Goal: Communication & Community: Participate in discussion

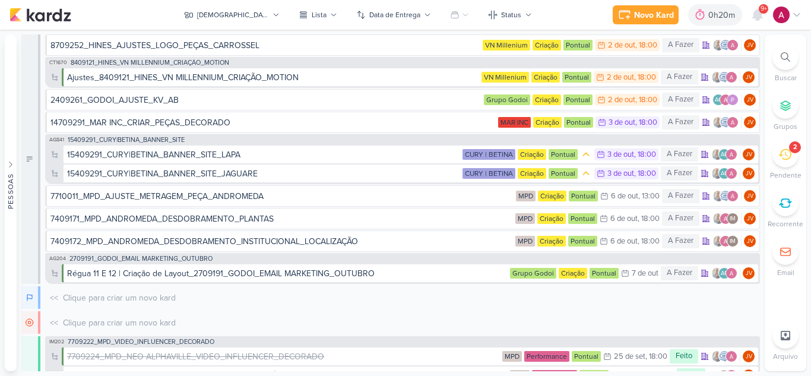
click at [764, 24] on div "9+" at bounding box center [757, 14] width 21 height 21
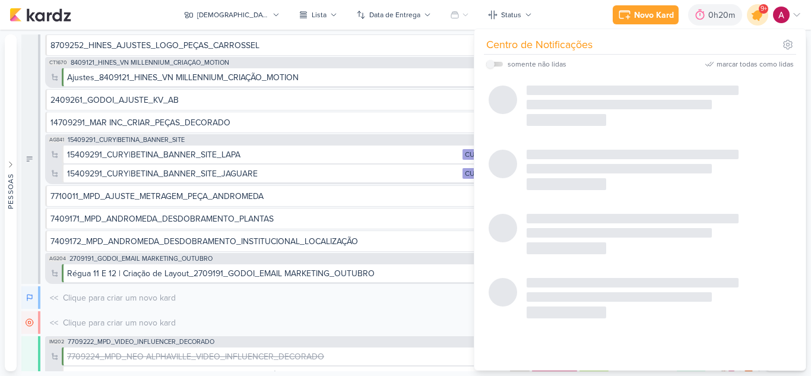
click at [759, 21] on icon at bounding box center [757, 15] width 20 height 20
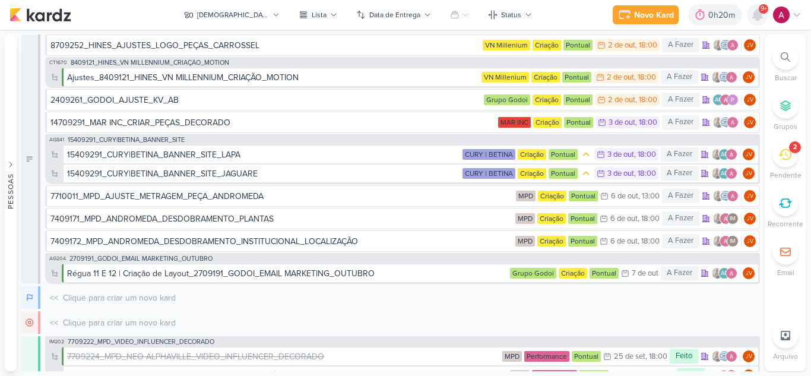
click at [759, 21] on icon at bounding box center [757, 15] width 14 height 14
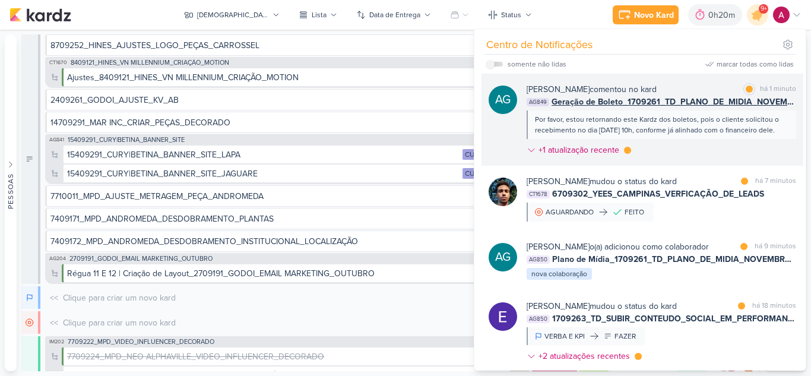
click at [677, 145] on div "[PERSON_NAME] comentou no kard marcar como lida há 1 minuto AG849 Geração de Bo…" at bounding box center [661, 122] width 269 height 78
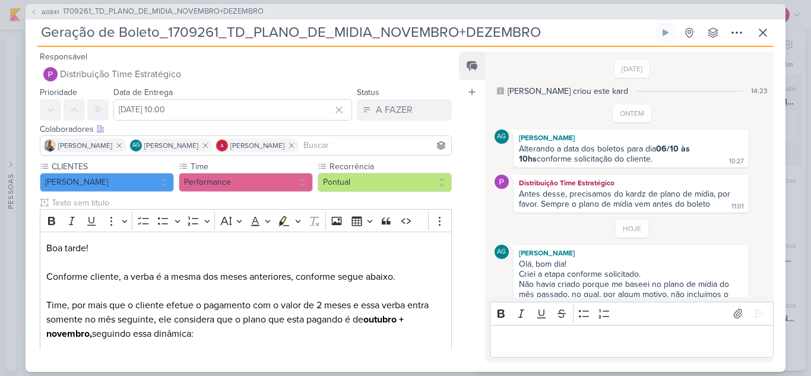
scroll to position [108, 0]
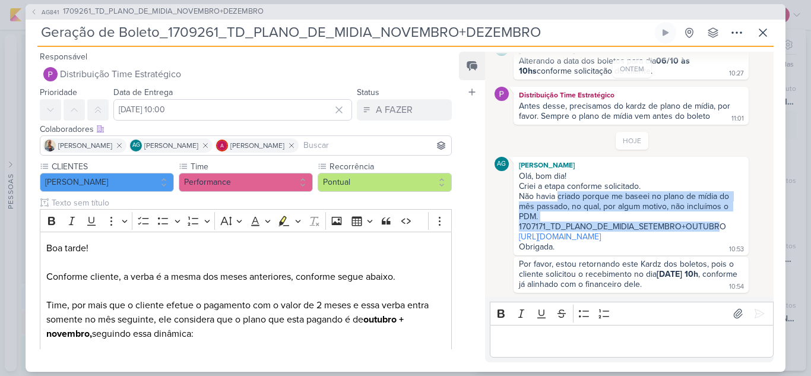
drag, startPoint x: 559, startPoint y: 177, endPoint x: 721, endPoint y: 204, distance: 164.1
click at [721, 204] on span "Olá, bom dia! Criei a etapa conforme solicitado. Não havia criado porque me bas…" at bounding box center [631, 211] width 224 height 81
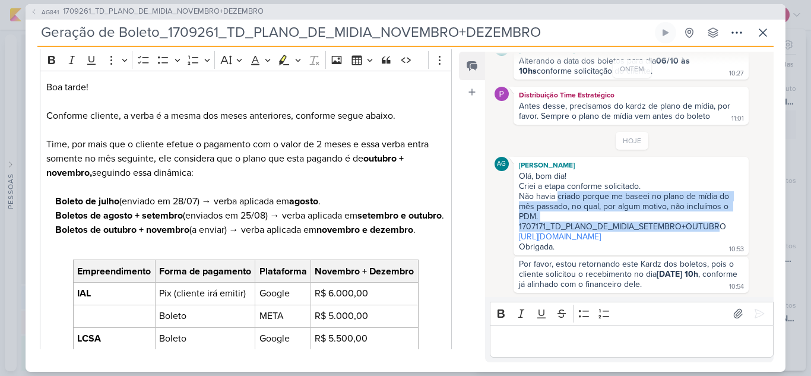
scroll to position [0, 0]
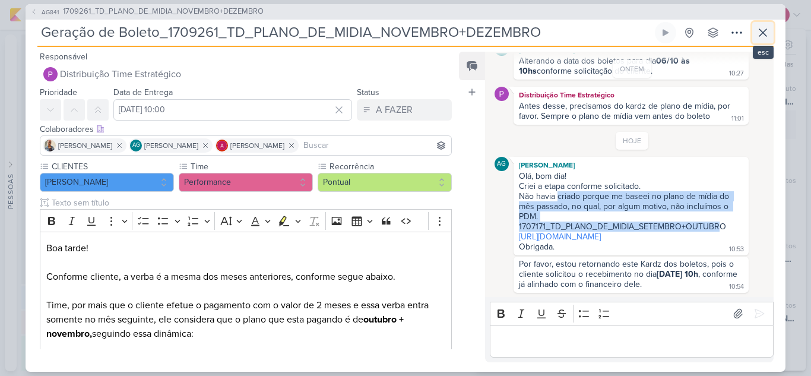
click at [759, 28] on icon at bounding box center [763, 33] width 14 height 14
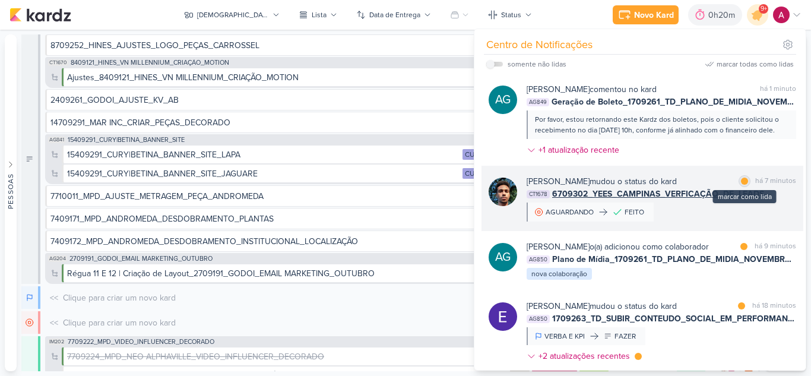
click at [741, 182] on div at bounding box center [744, 180] width 7 height 7
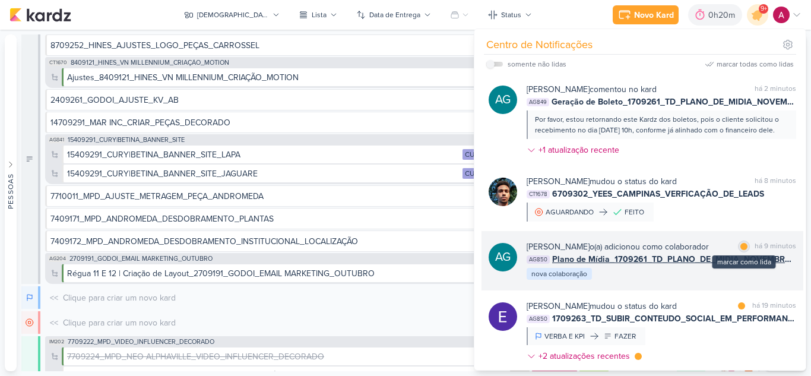
click at [740, 248] on div at bounding box center [743, 246] width 7 height 7
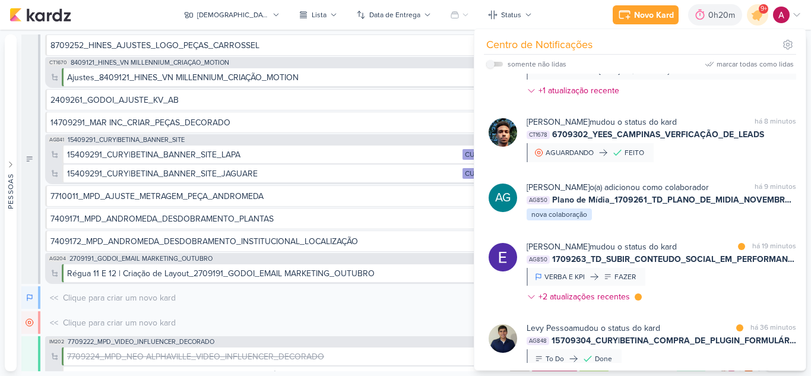
click at [714, 300] on div "[PERSON_NAME] mudou o status do kard marcar como lida há 19 minutos AG850 17092…" at bounding box center [661, 273] width 269 height 67
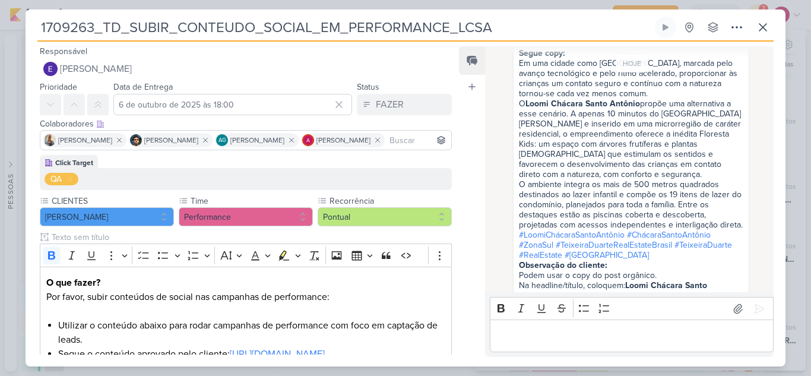
scroll to position [794, 0]
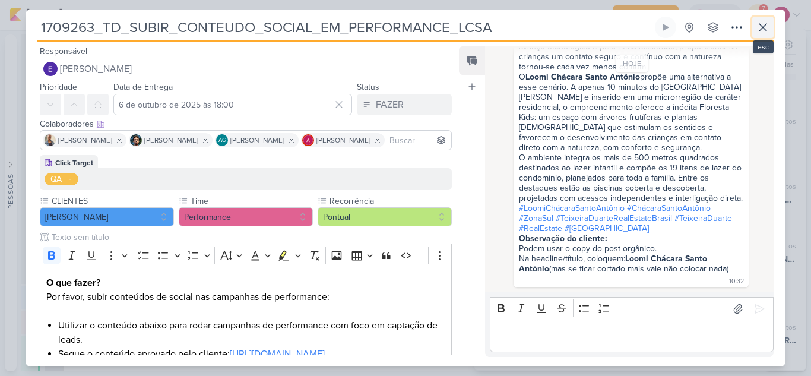
click at [756, 27] on icon at bounding box center [763, 27] width 14 height 14
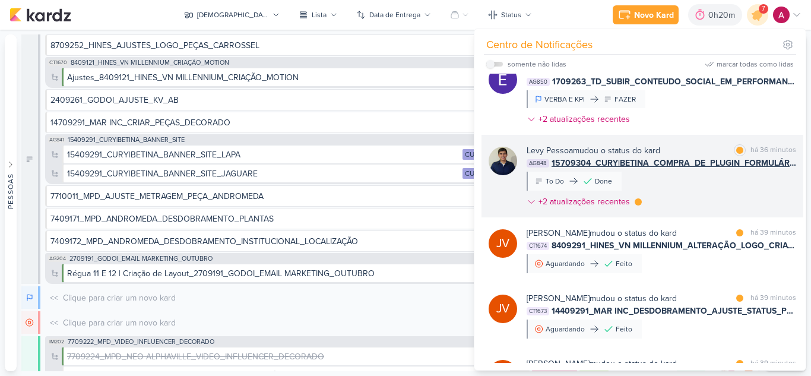
scroll to position [237, 0]
click at [693, 204] on div "[PERSON_NAME] mudou o status do kard marcar como lida há 36 minutos AG848 15709…" at bounding box center [661, 178] width 269 height 68
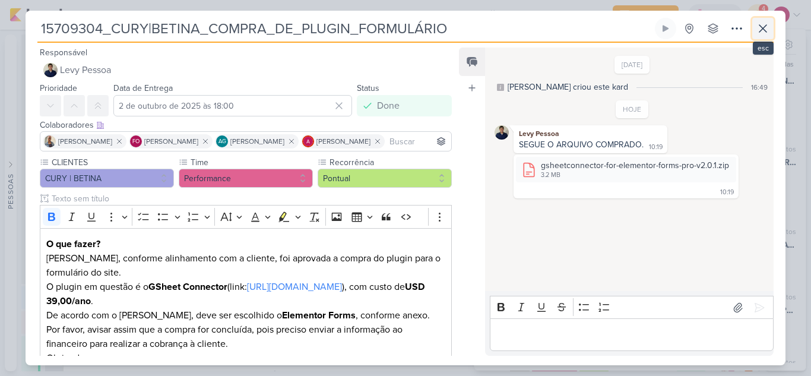
click at [764, 24] on icon at bounding box center [763, 28] width 14 height 14
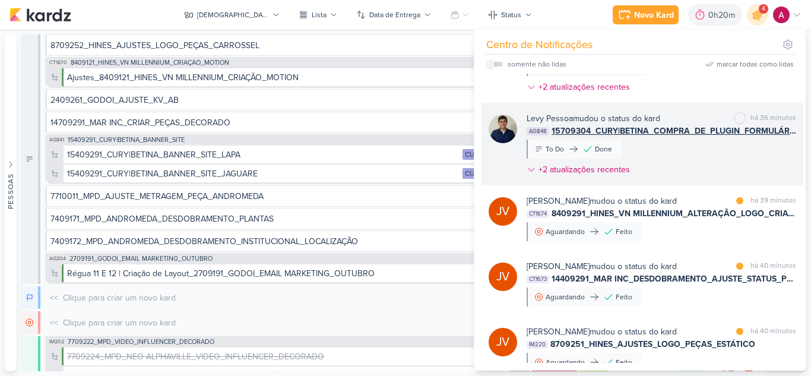
scroll to position [297, 0]
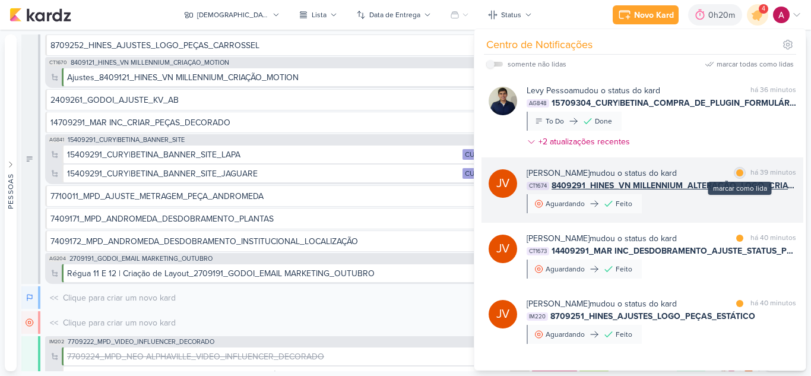
click at [735, 179] on div "marcar como lida" at bounding box center [740, 173] width 12 height 12
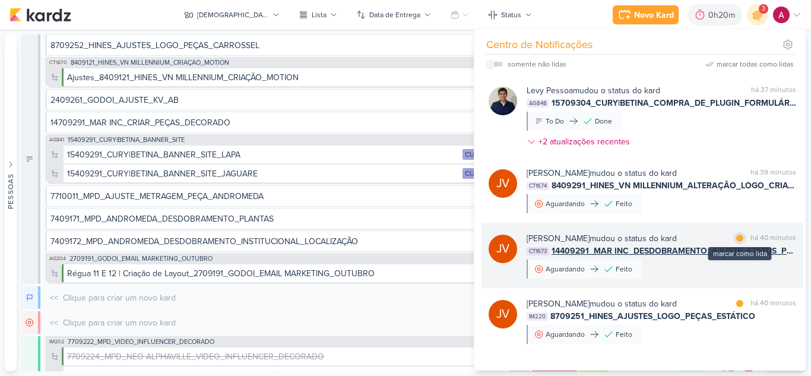
click at [736, 242] on div at bounding box center [739, 237] width 7 height 7
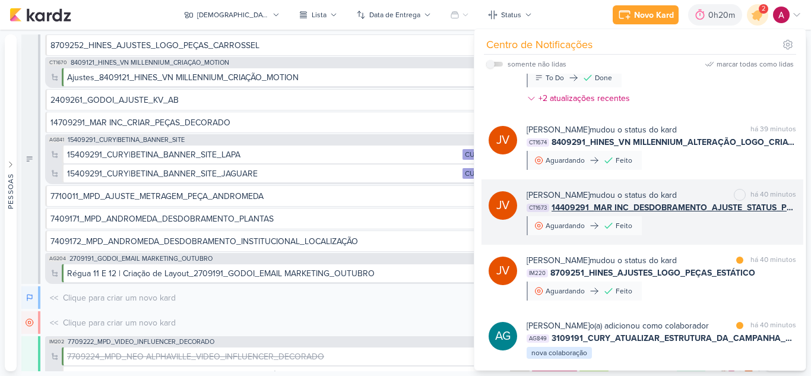
scroll to position [356, 0]
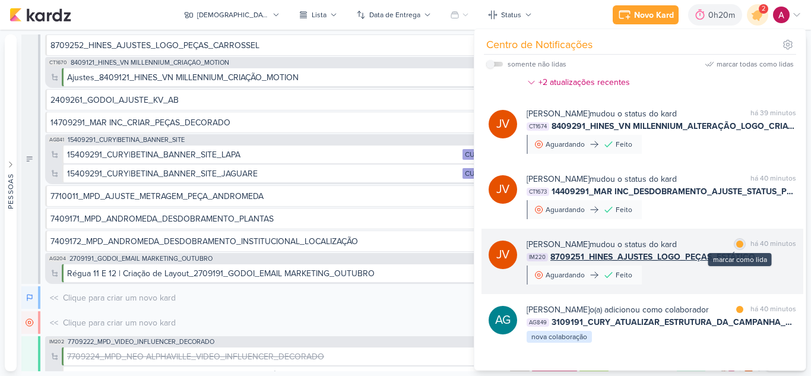
click at [739, 248] on div at bounding box center [739, 243] width 7 height 7
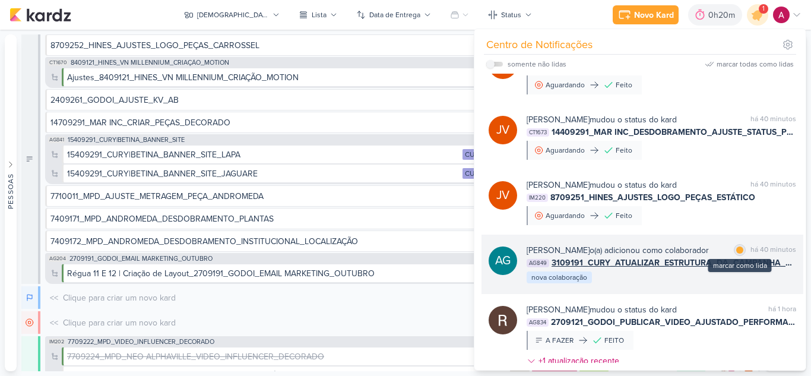
click at [737, 253] on div at bounding box center [739, 249] width 7 height 7
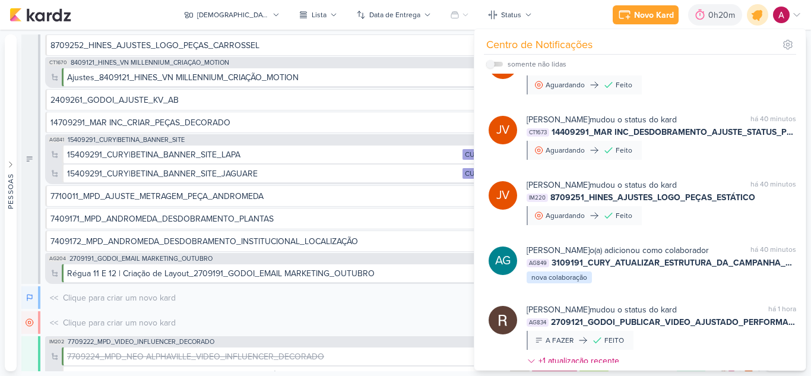
click at [762, 24] on div at bounding box center [758, 15] width 30 height 30
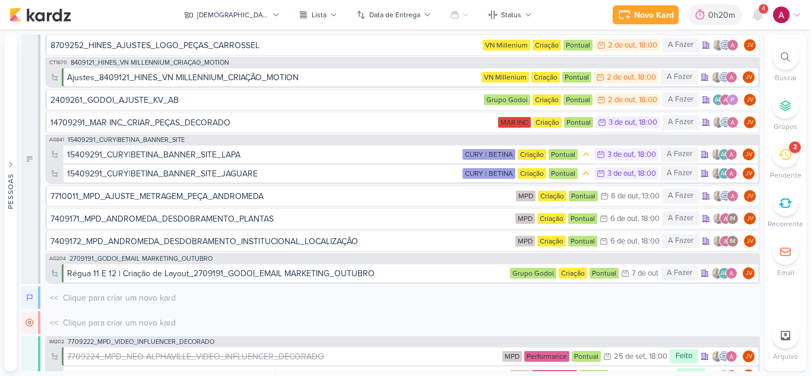
click at [760, 7] on div "4" at bounding box center [763, 8] width 9 height 9
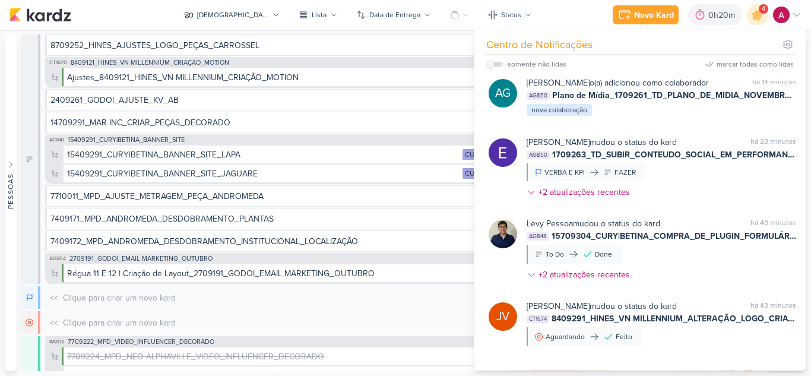
click at [508, 69] on div "somente não lidas" at bounding box center [526, 64] width 80 height 14
click at [497, 64] on label at bounding box center [494, 64] width 17 height 5
click at [494, 64] on input "checkbox" at bounding box center [490, 64] width 8 height 8
checkbox input "true"
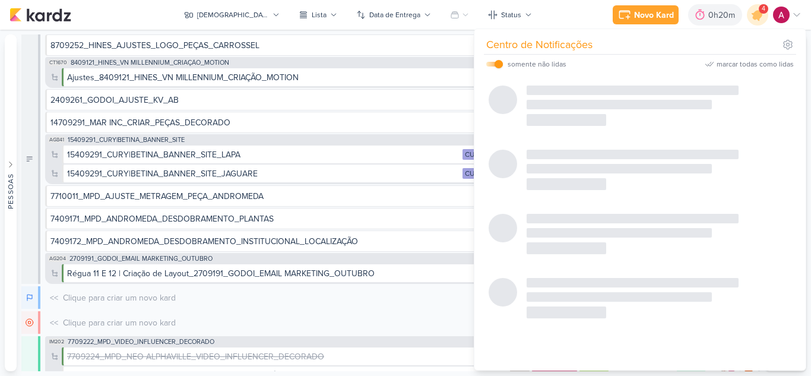
scroll to position [73, 0]
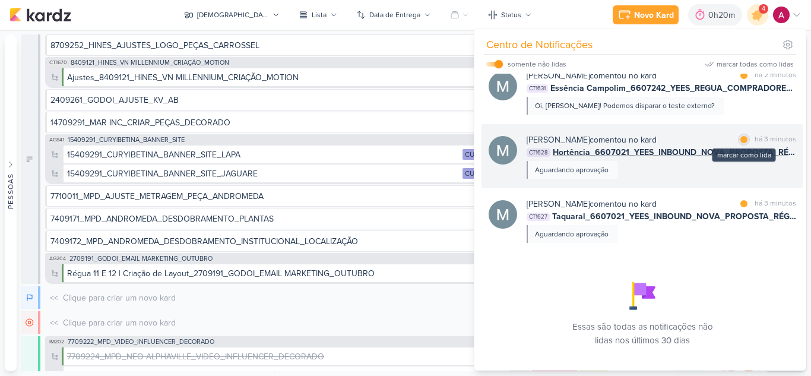
click at [740, 143] on div at bounding box center [743, 139] width 7 height 7
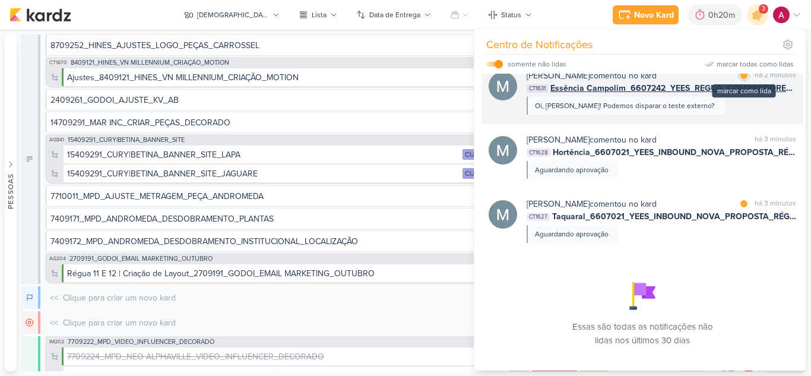
click at [741, 79] on div at bounding box center [743, 75] width 7 height 7
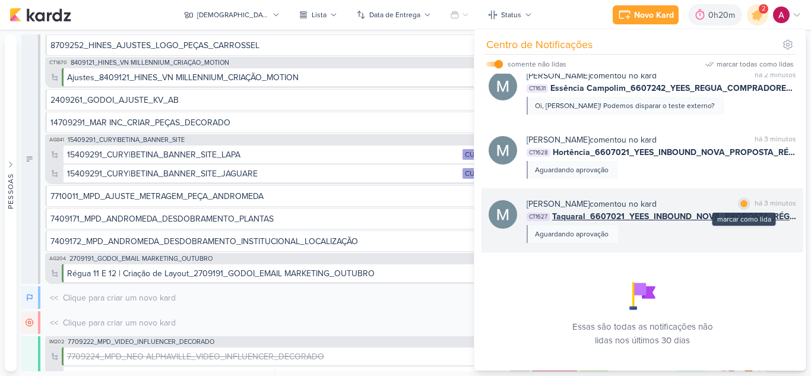
click at [742, 207] on div at bounding box center [743, 203] width 7 height 7
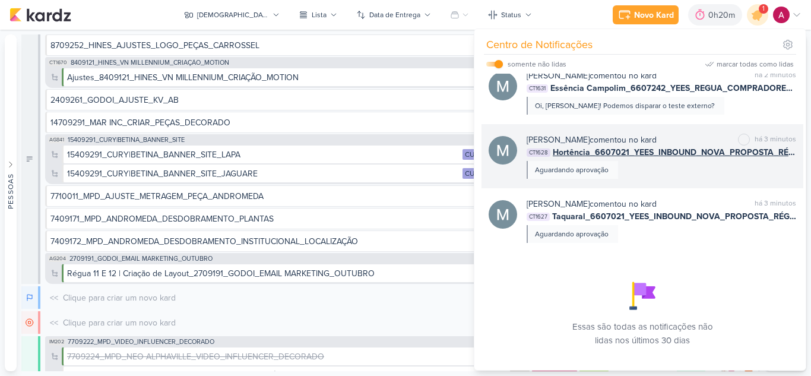
scroll to position [0, 0]
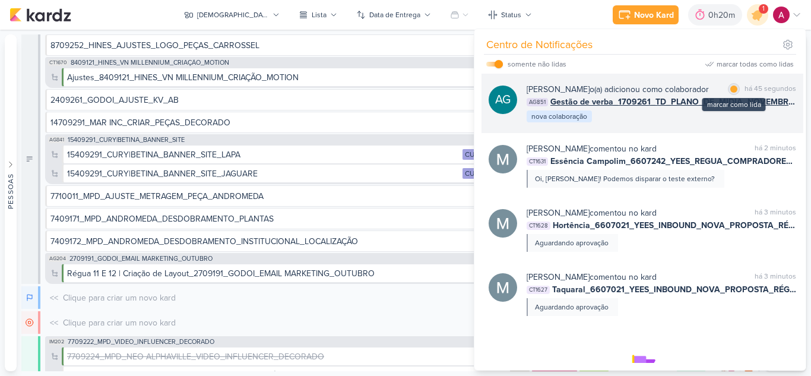
click at [732, 89] on div at bounding box center [733, 88] width 7 height 7
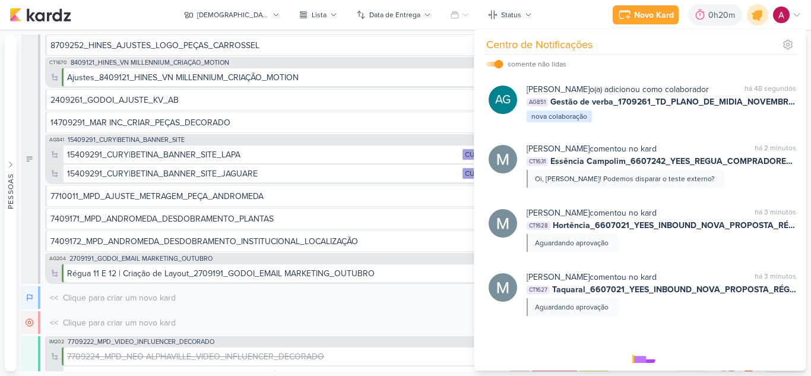
click at [761, 12] on icon at bounding box center [757, 15] width 14 height 14
